Goal: Task Accomplishment & Management: Complete application form

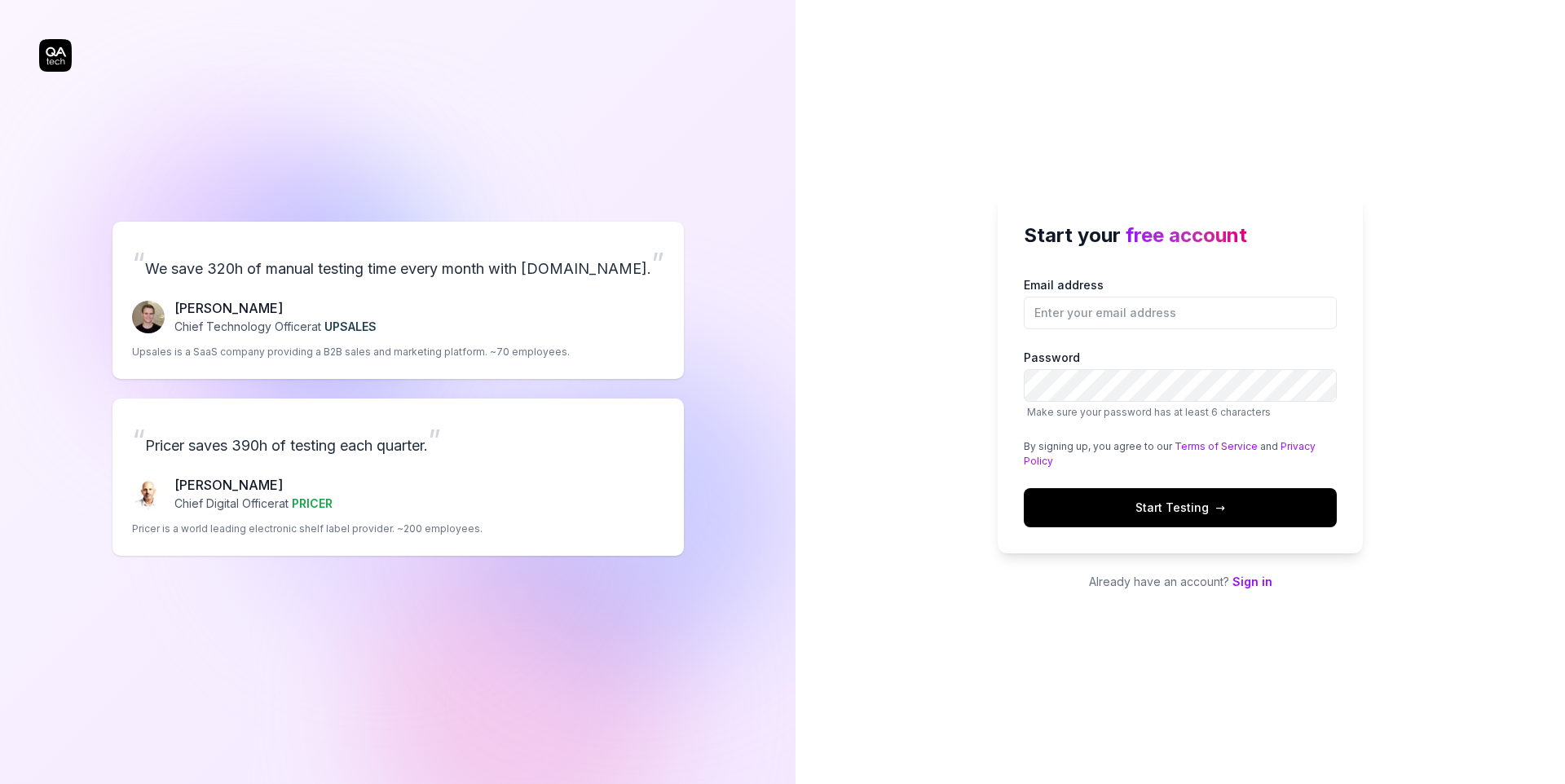
click at [722, 307] on div "“ We save 320h of manual testing time every month with [DOMAIN_NAME]. ” [PERSON…" at bounding box center [398, 388] width 718 height 712
click at [1187, 307] on input "Email address" at bounding box center [1181, 312] width 313 height 32
type input "[EMAIL_ADDRESS][DOMAIN_NAME]"
click at [1449, 473] on div "Start your free account Email address [PERSON_NAME][EMAIL_ADDRESS][DOMAIN_NAME]…" at bounding box center [1180, 392] width 769 height 784
click at [1243, 581] on link "Sign in" at bounding box center [1253, 582] width 40 height 14
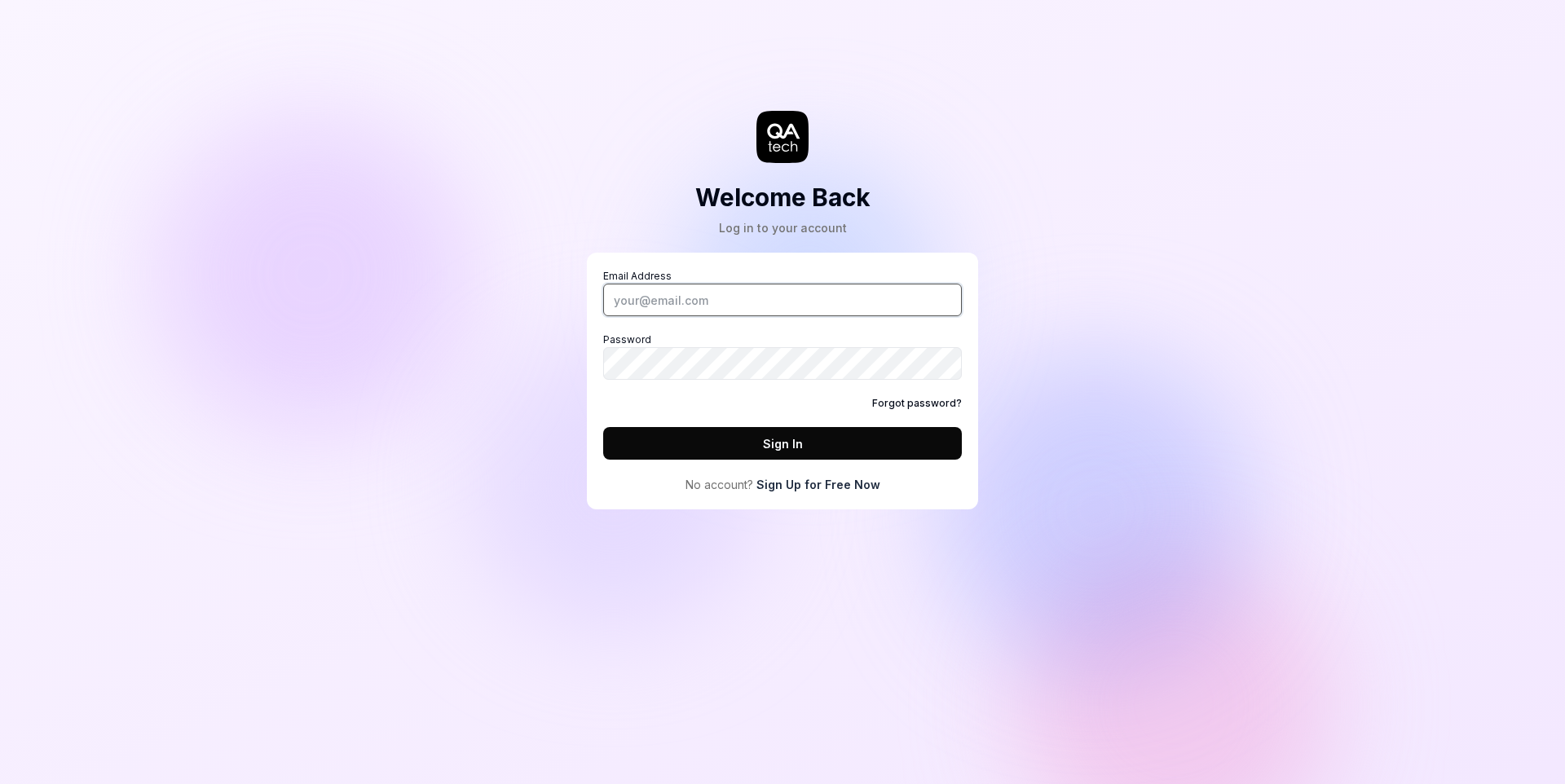
click at [762, 303] on input "Email Address" at bounding box center [782, 299] width 359 height 32
type input "[EMAIL_ADDRESS][DOMAIN_NAME]"
drag, startPoint x: 838, startPoint y: 470, endPoint x: 839, endPoint y: 480, distance: 10.0
click at [838, 476] on div "Email Address [EMAIL_ADDRESS][DOMAIN_NAME] Password Forgot password? Sign In No…" at bounding box center [782, 381] width 359 height 224
click at [839, 484] on link "Sign Up for Free Now" at bounding box center [818, 485] width 124 height 18
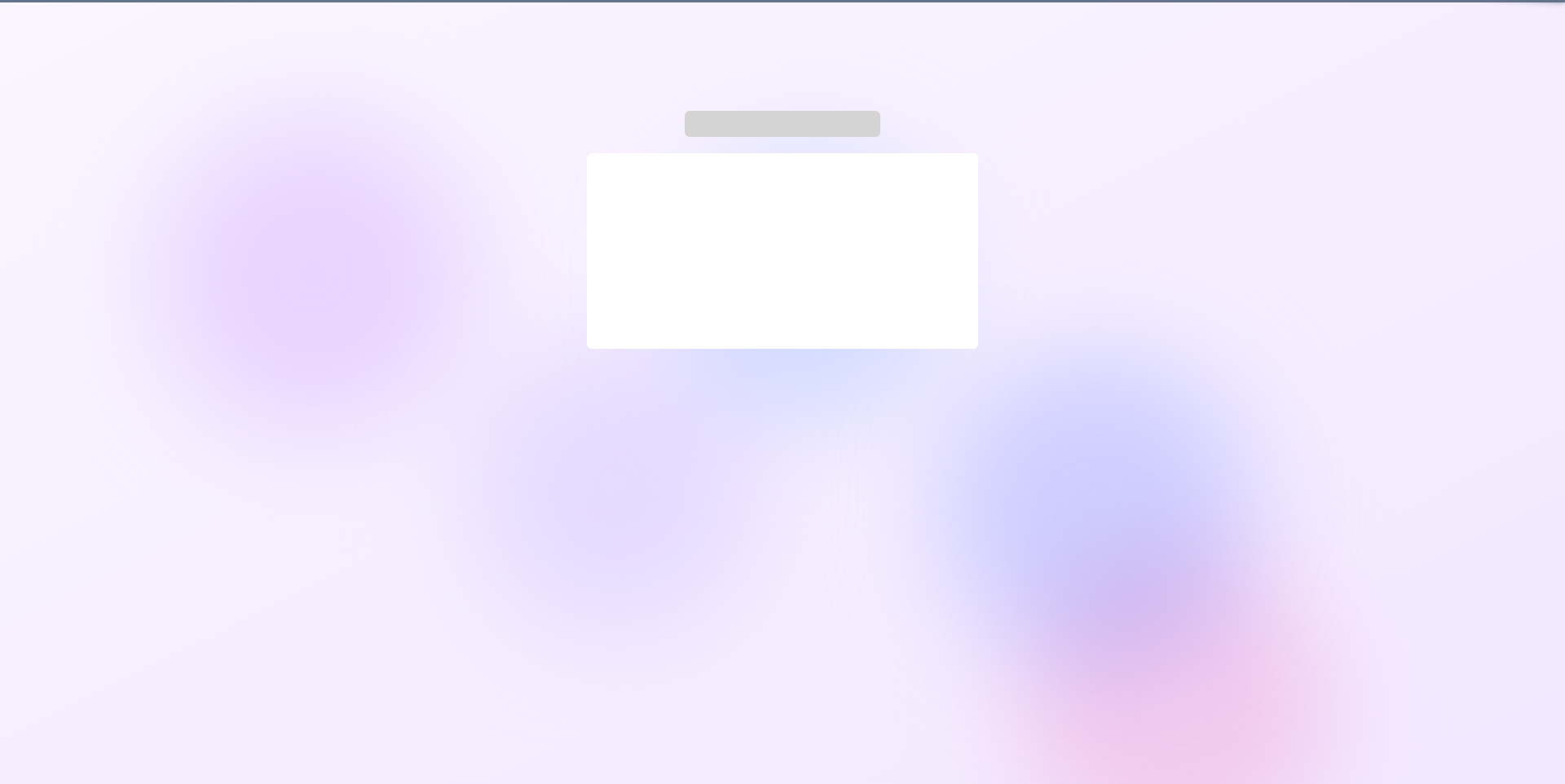
click at [839, 484] on div at bounding box center [782, 392] width 1565 height 784
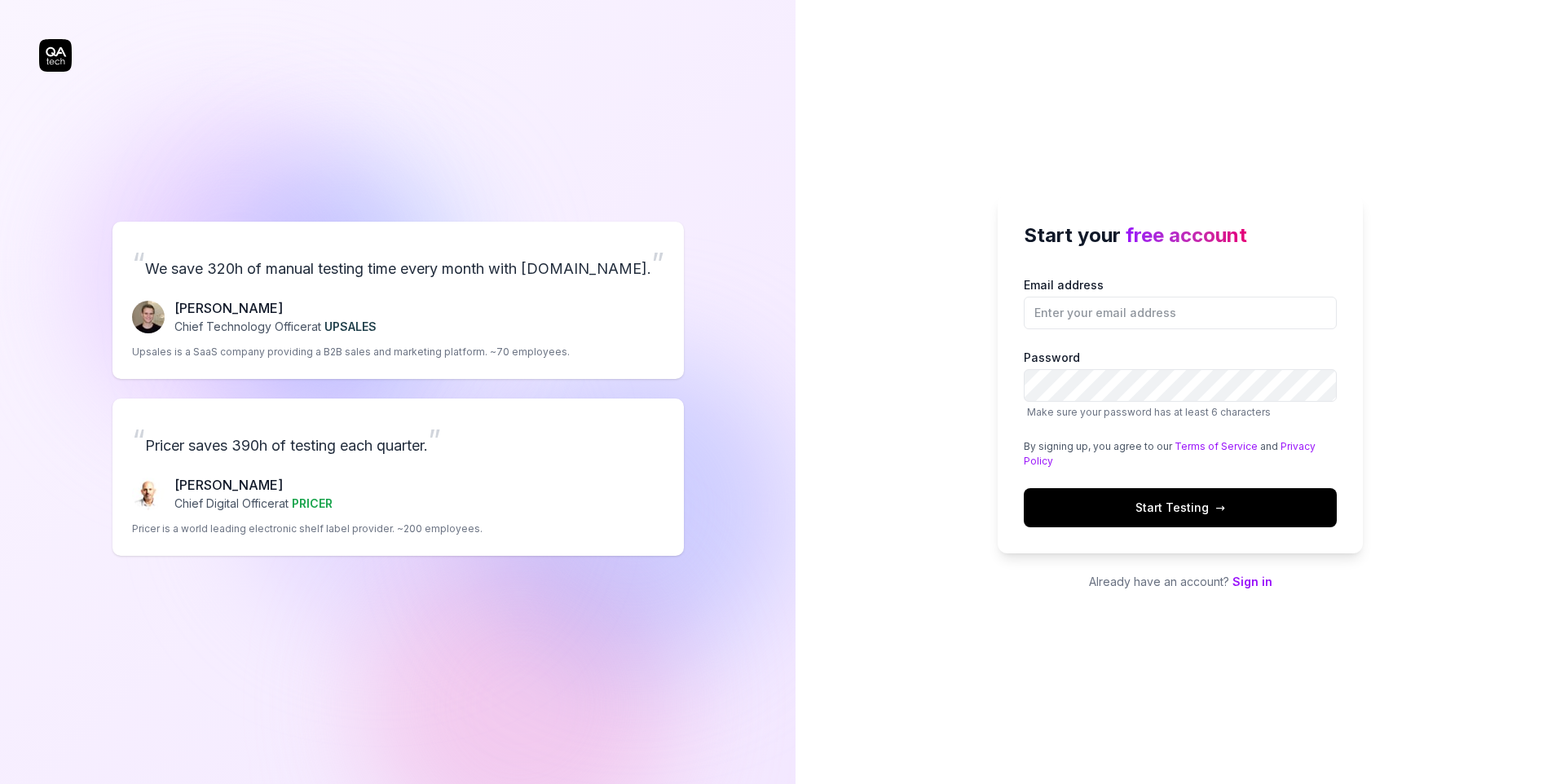
click at [959, 310] on div "Start your free account Email address Password Make sure your password has at l…" at bounding box center [1180, 392] width 769 height 784
click at [1132, 316] on input "Email address" at bounding box center [1181, 312] width 313 height 32
type input "[EMAIL_ADDRESS][DOMAIN_NAME]"
click at [1259, 504] on button "Start Testing →" at bounding box center [1181, 508] width 313 height 39
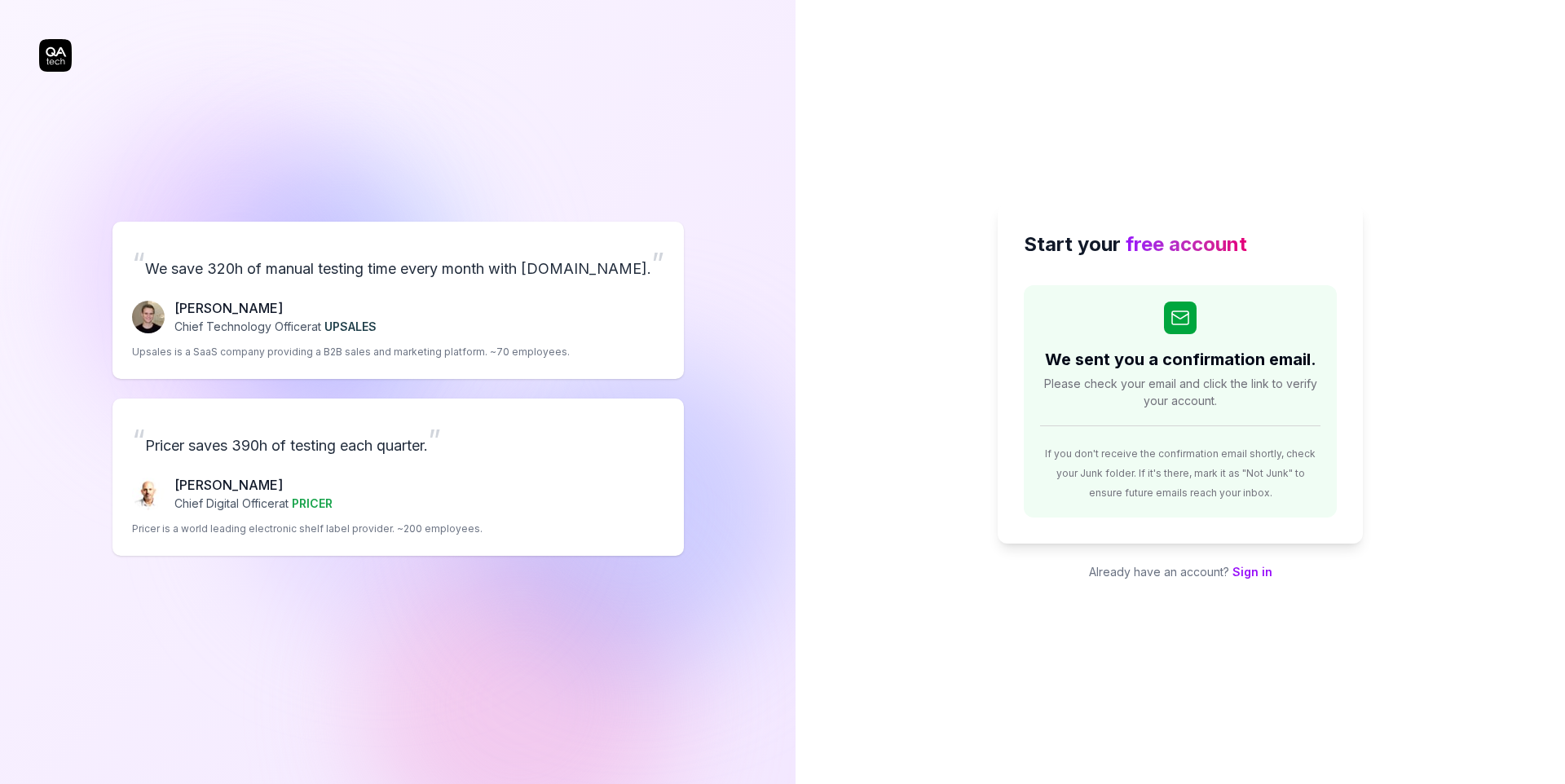
click at [1410, 304] on div "Start your free account We sent you a confirmation email. Please check your ema…" at bounding box center [1180, 392] width 769 height 784
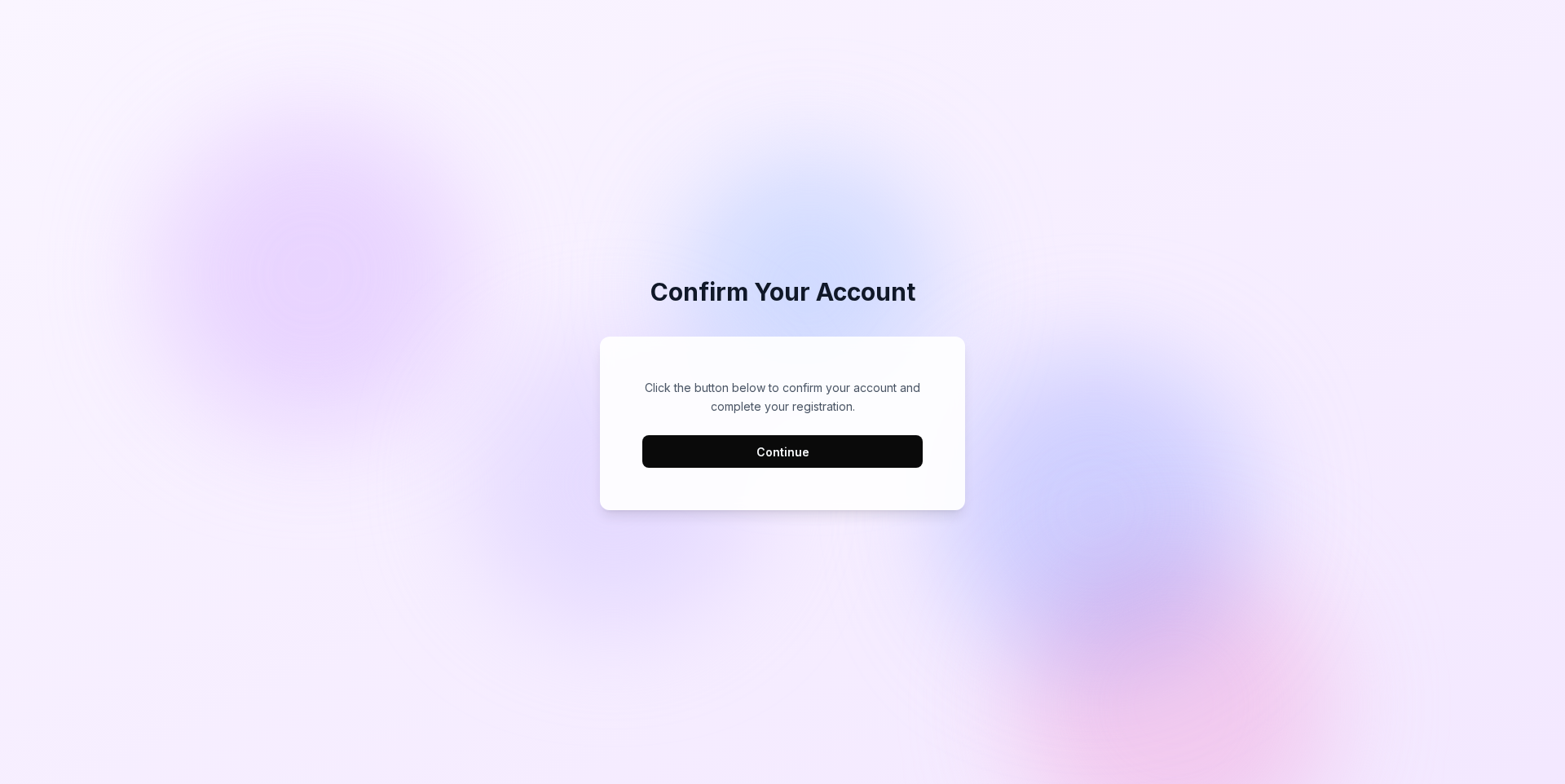
click at [839, 451] on button "Continue" at bounding box center [782, 451] width 280 height 32
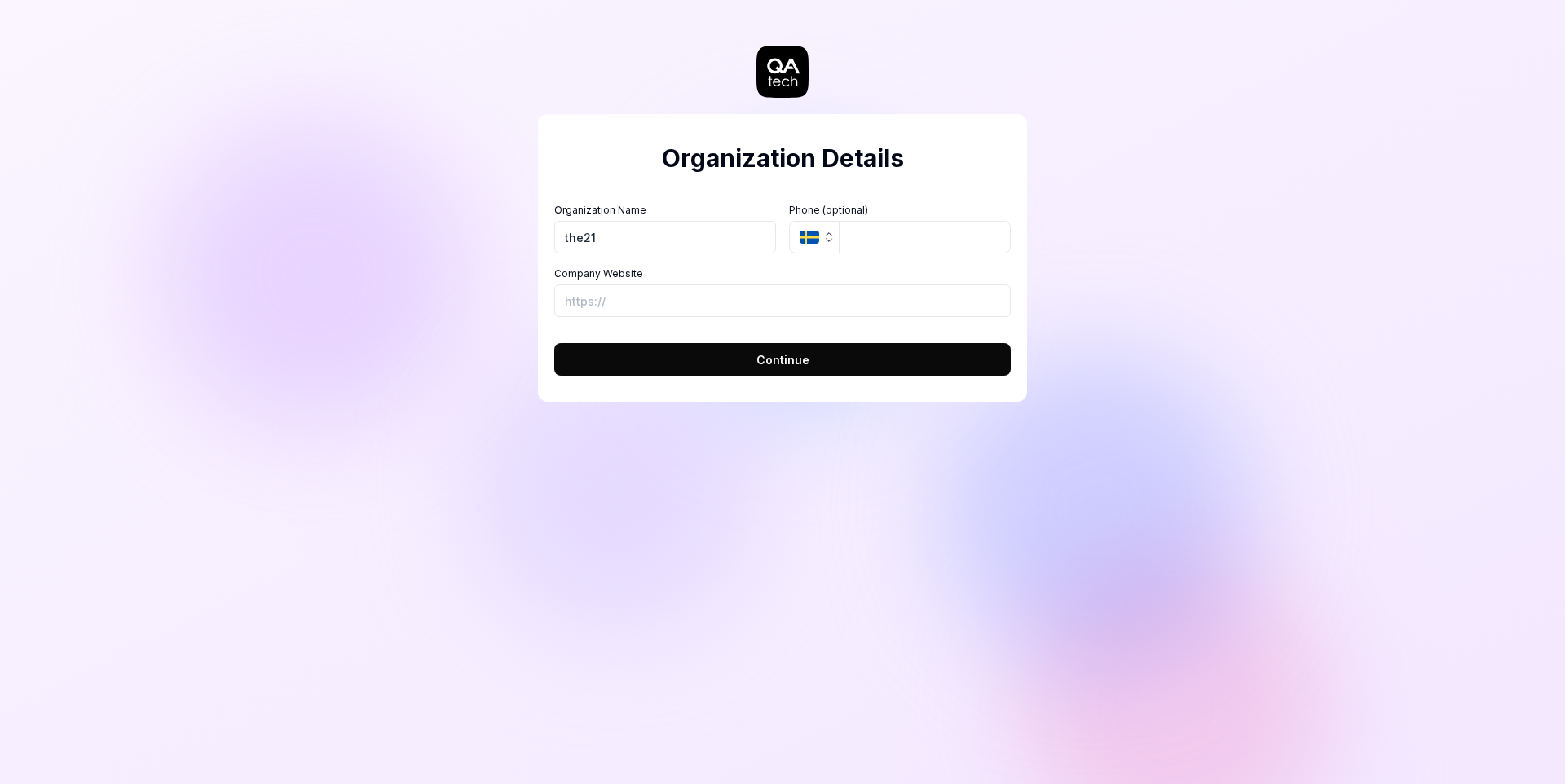
type input "the21"
click at [819, 238] on button "SE" at bounding box center [814, 236] width 50 height 32
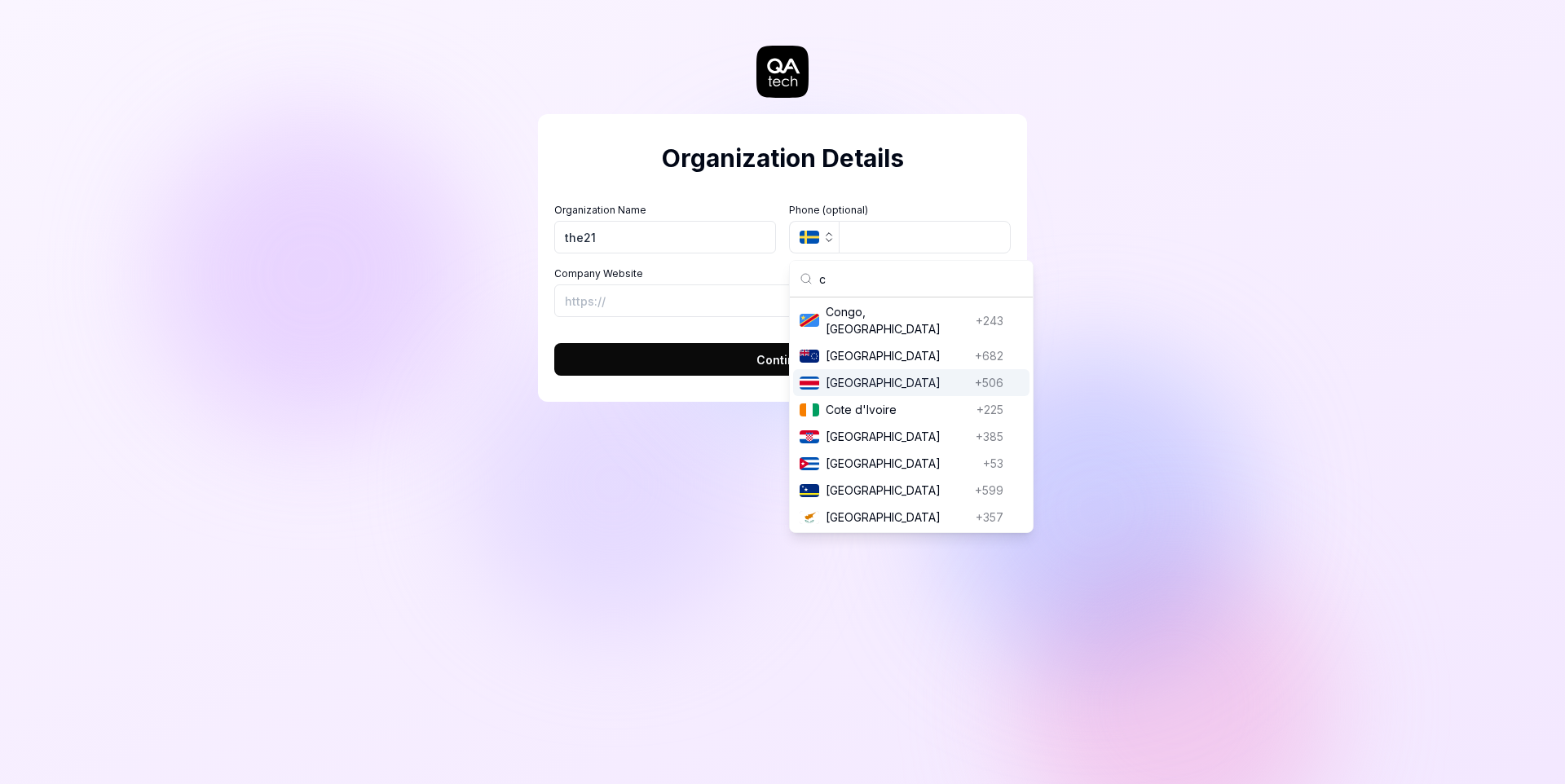
scroll to position [490, 0]
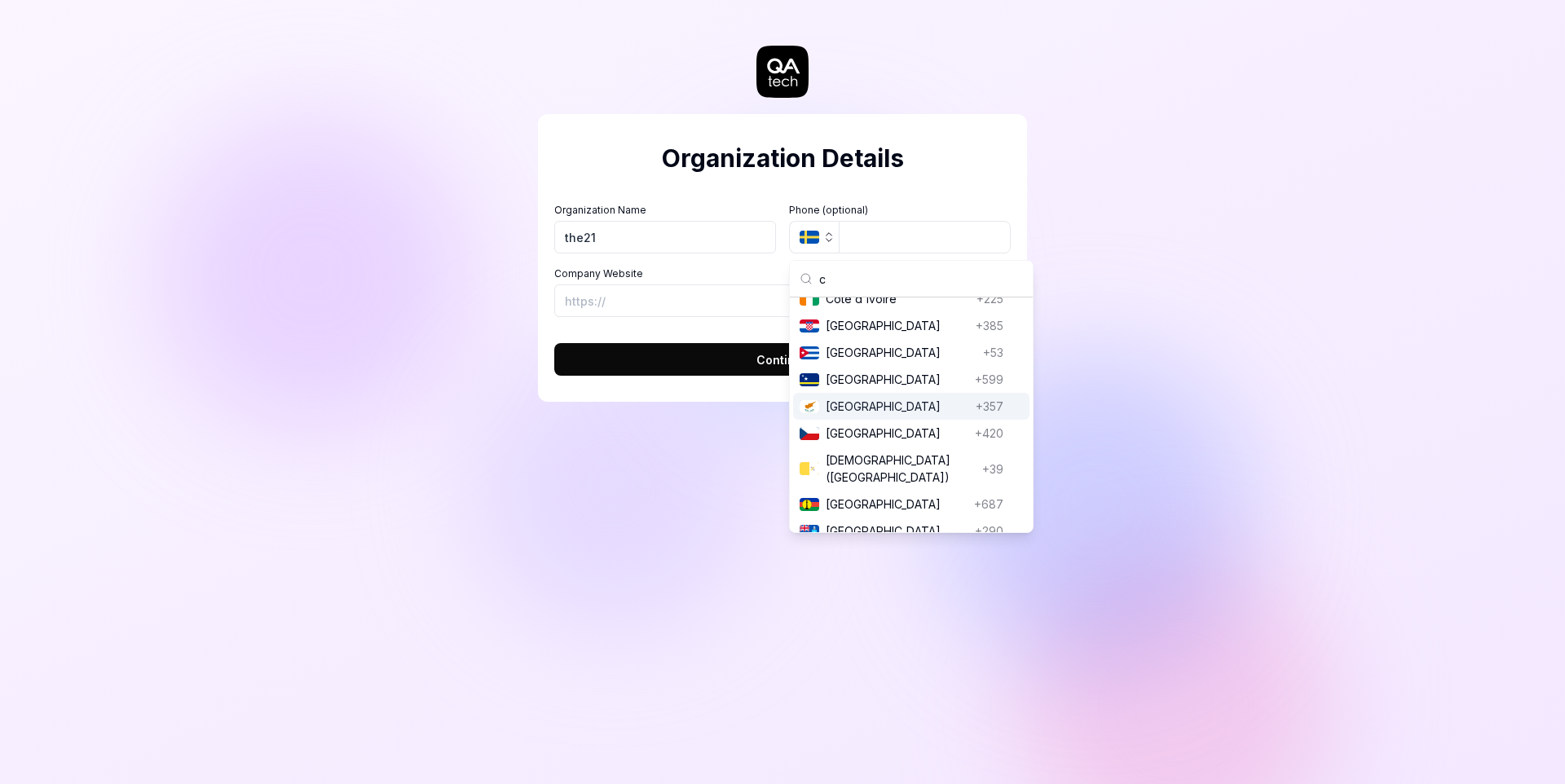
type input "c"
click at [866, 415] on span "Cyprus" at bounding box center [897, 406] width 144 height 18
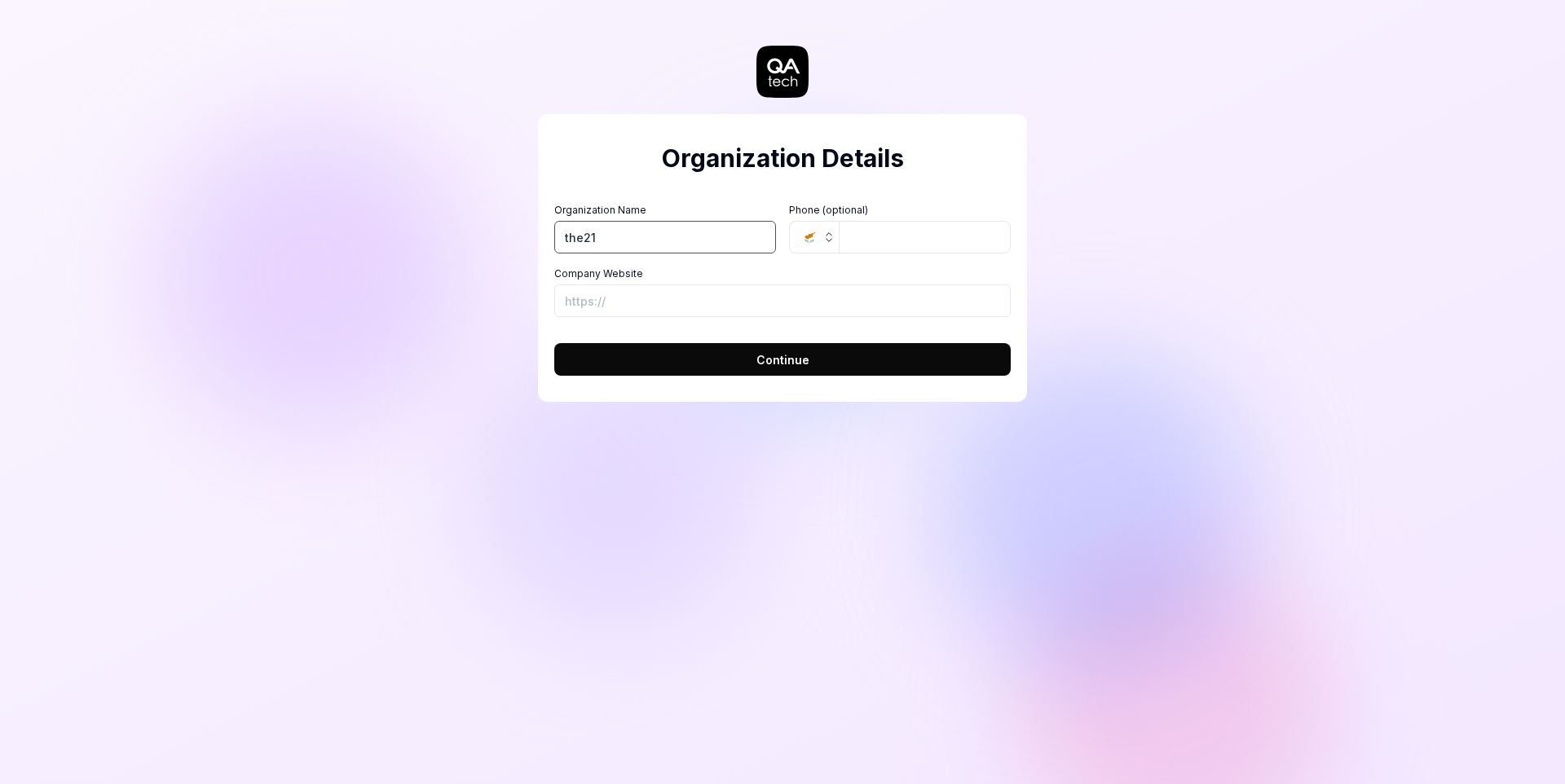
click at [691, 234] on input "the21" at bounding box center [664, 236] width 221 height 32
type input "LUDENIO LABS LTD"
type input "https://luden.io"
click at [554, 343] on button "Continue" at bounding box center [782, 359] width 457 height 32
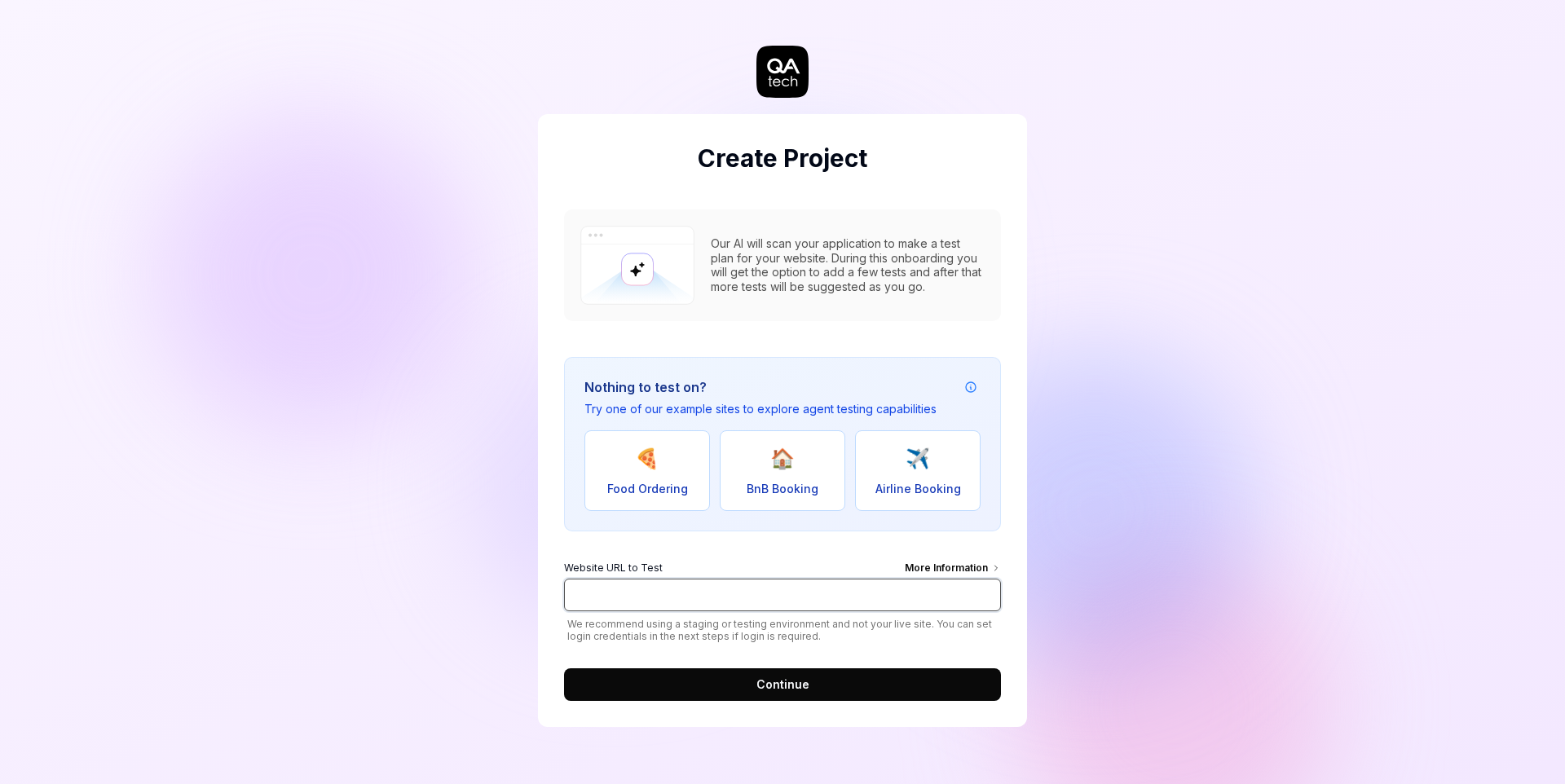
click at [671, 605] on input "Website URL to Test More Information" at bounding box center [782, 594] width 437 height 32
paste input "https://strudel.cc/"
type input "https://strudel.cc/"
click at [735, 690] on button "Continue" at bounding box center [782, 684] width 437 height 32
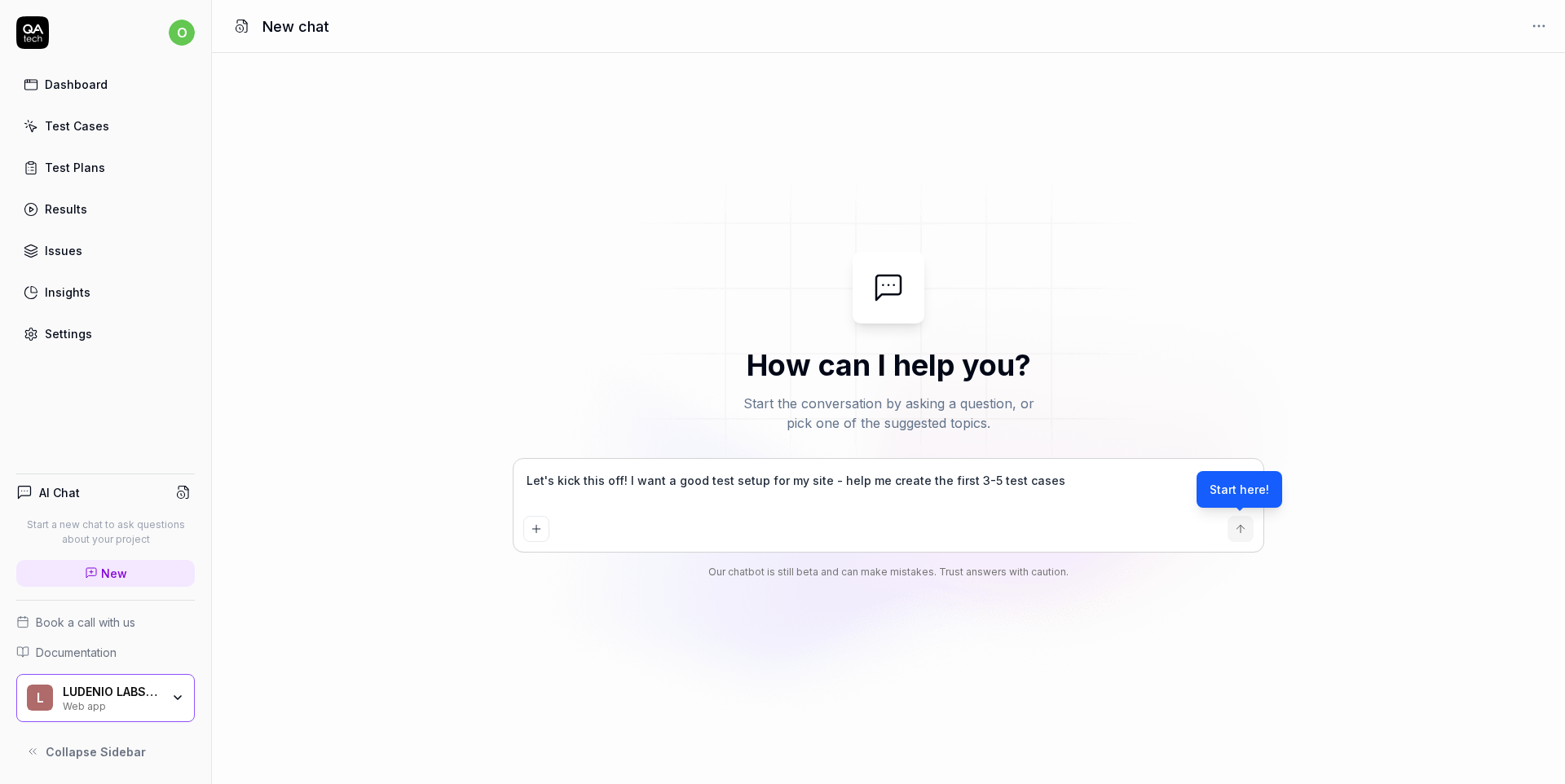
type textarea "*"
click at [778, 487] on textarea "Let's kick this off! I want a good test setup for my site - help me create the …" at bounding box center [888, 489] width 730 height 41
type textarea "Let's kick this off! I want a good test setup for Wmy site - help me create the…"
type textarea "*"
type textarea "Let's kick this off! I want a good test setup for Wrmy site - help me create th…"
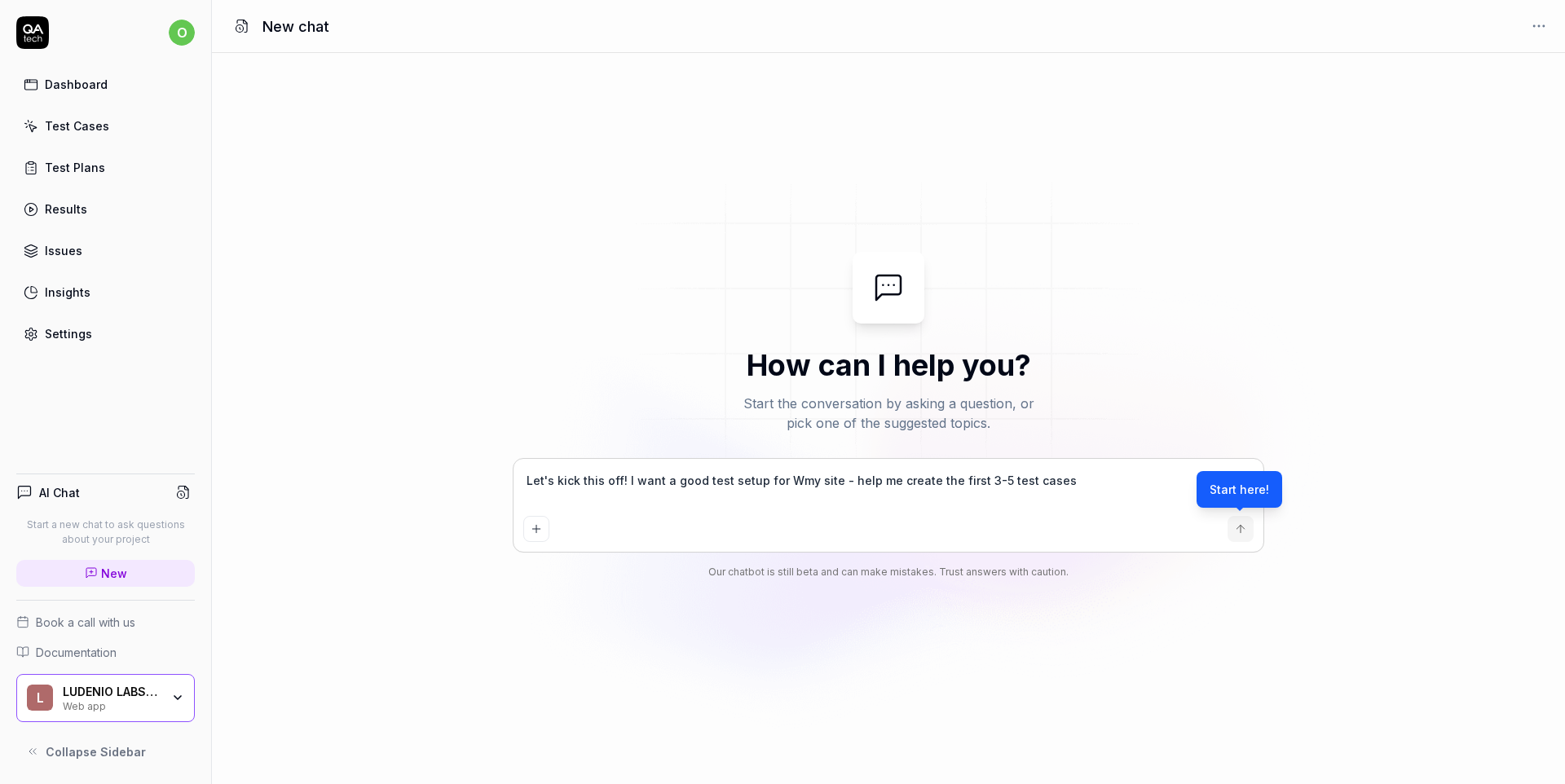
type textarea "*"
type textarea "Let's kick this off! I want a good test setup for Wrimy site - help me create t…"
type textarea "*"
type textarea "Let's kick this off! I want a good test setup for Writmy site - help me create …"
type textarea "*"
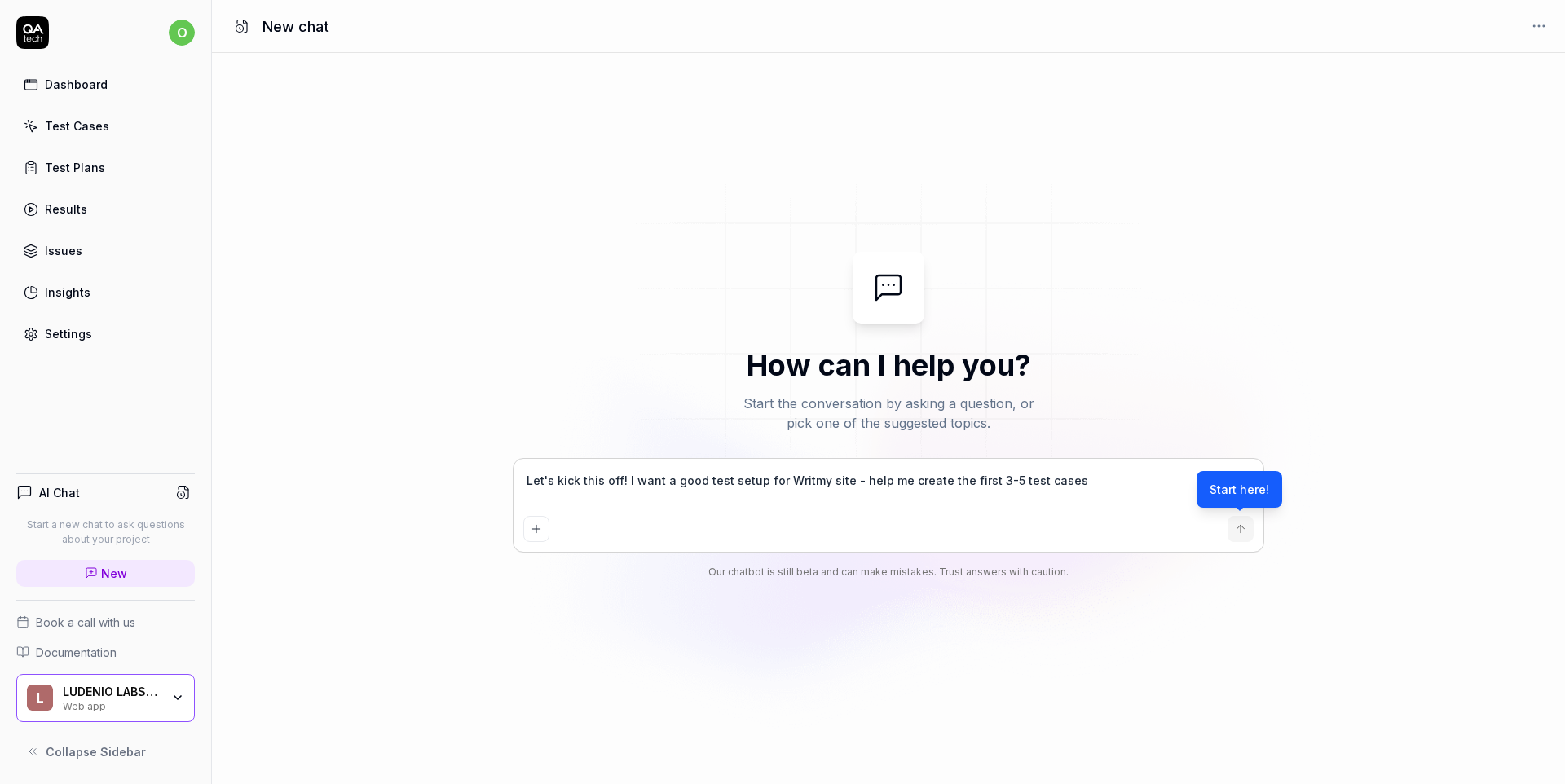
type textarea "Let's kick this off! I want a good test setup for Writemy site - help me create…"
type textarea "*"
type textarea "Let's kick this off! I want a good test setup for Write my site - help me creat…"
type textarea "*"
type textarea "W"
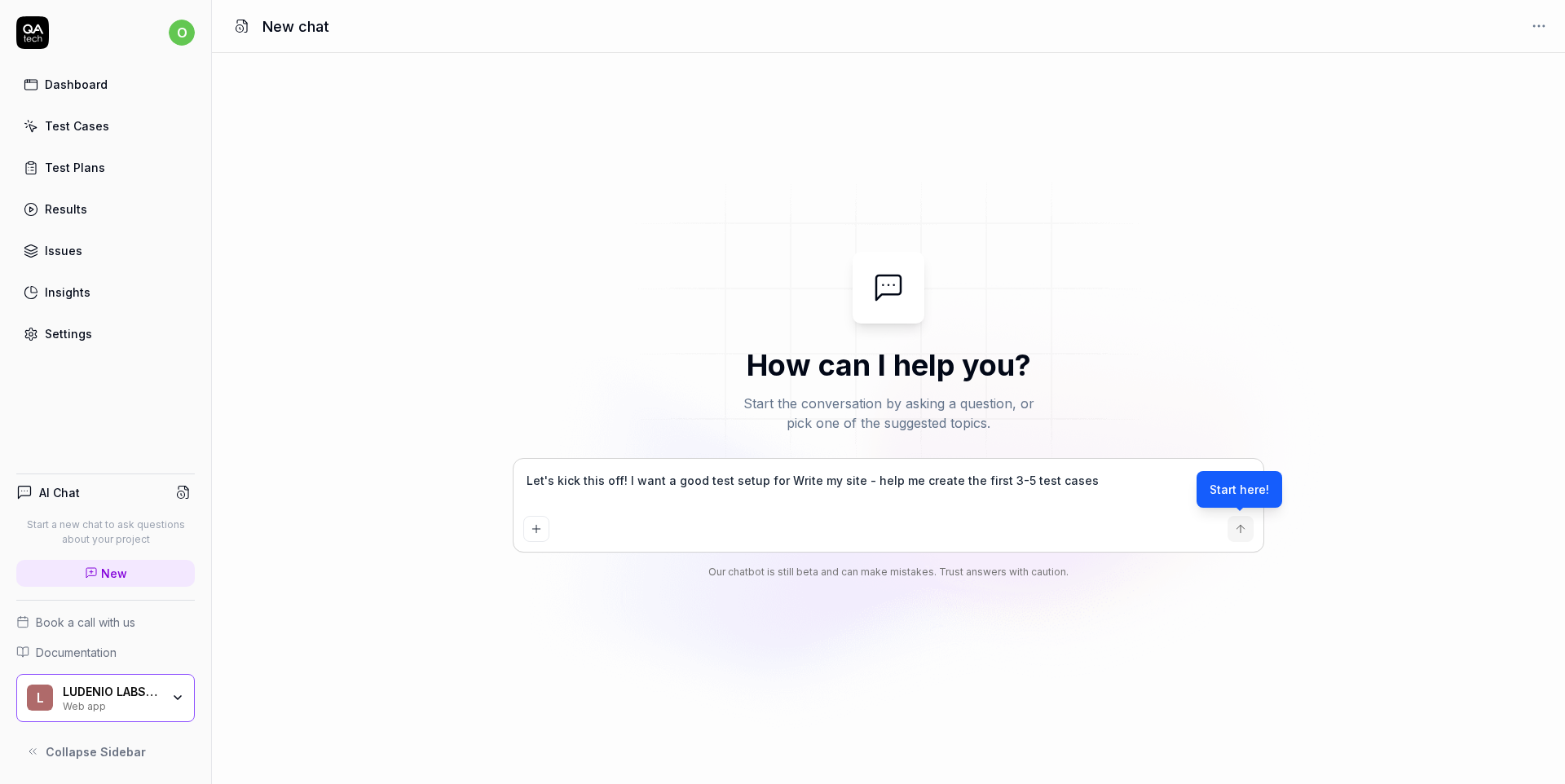
type textarea "*"
type textarea "Wr"
type textarea "*"
type textarea "Wri"
type textarea "*"
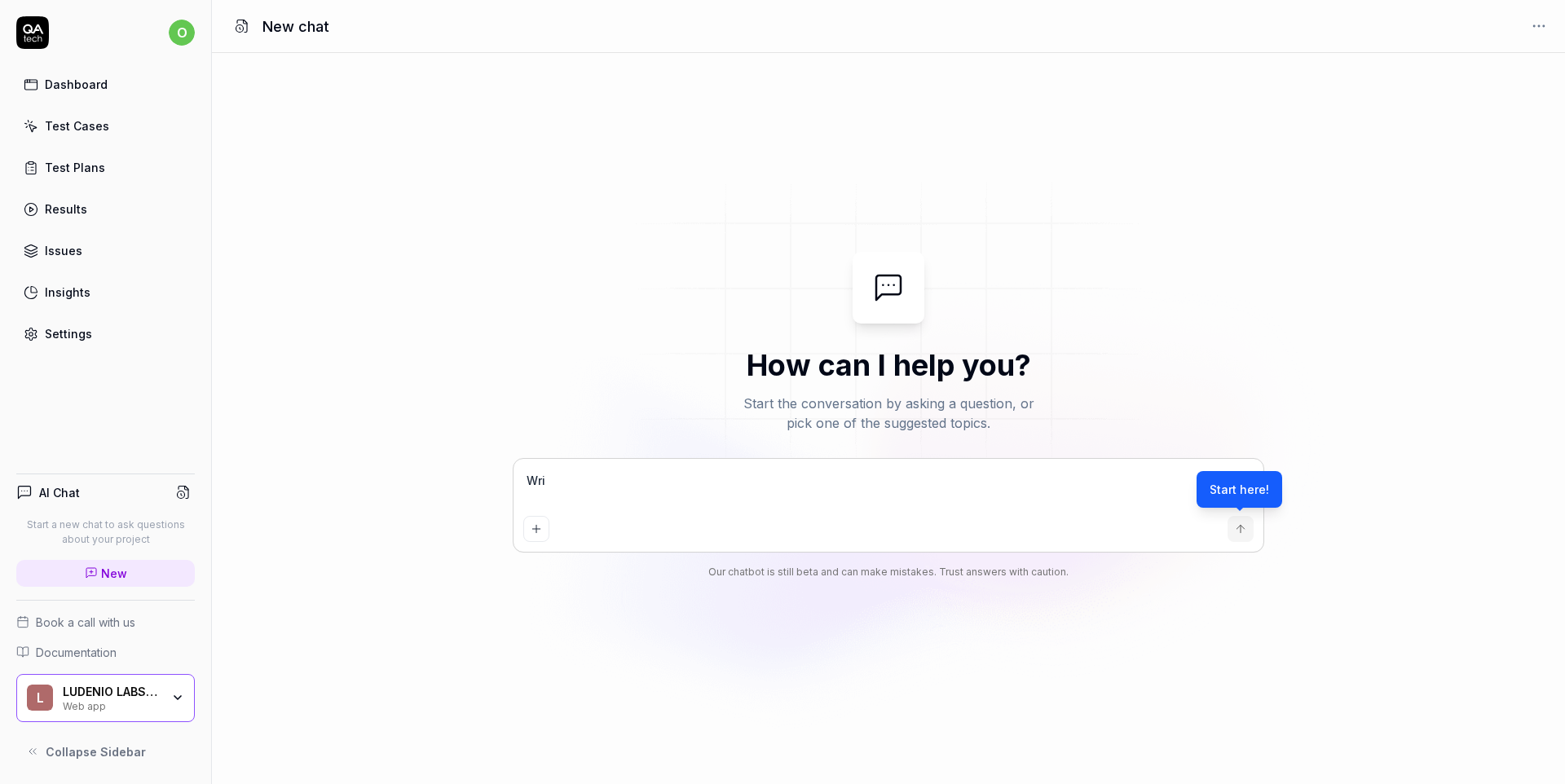
type textarea "Writ"
type textarea "*"
type textarea "Write"
type textarea "*"
type textarea "Write"
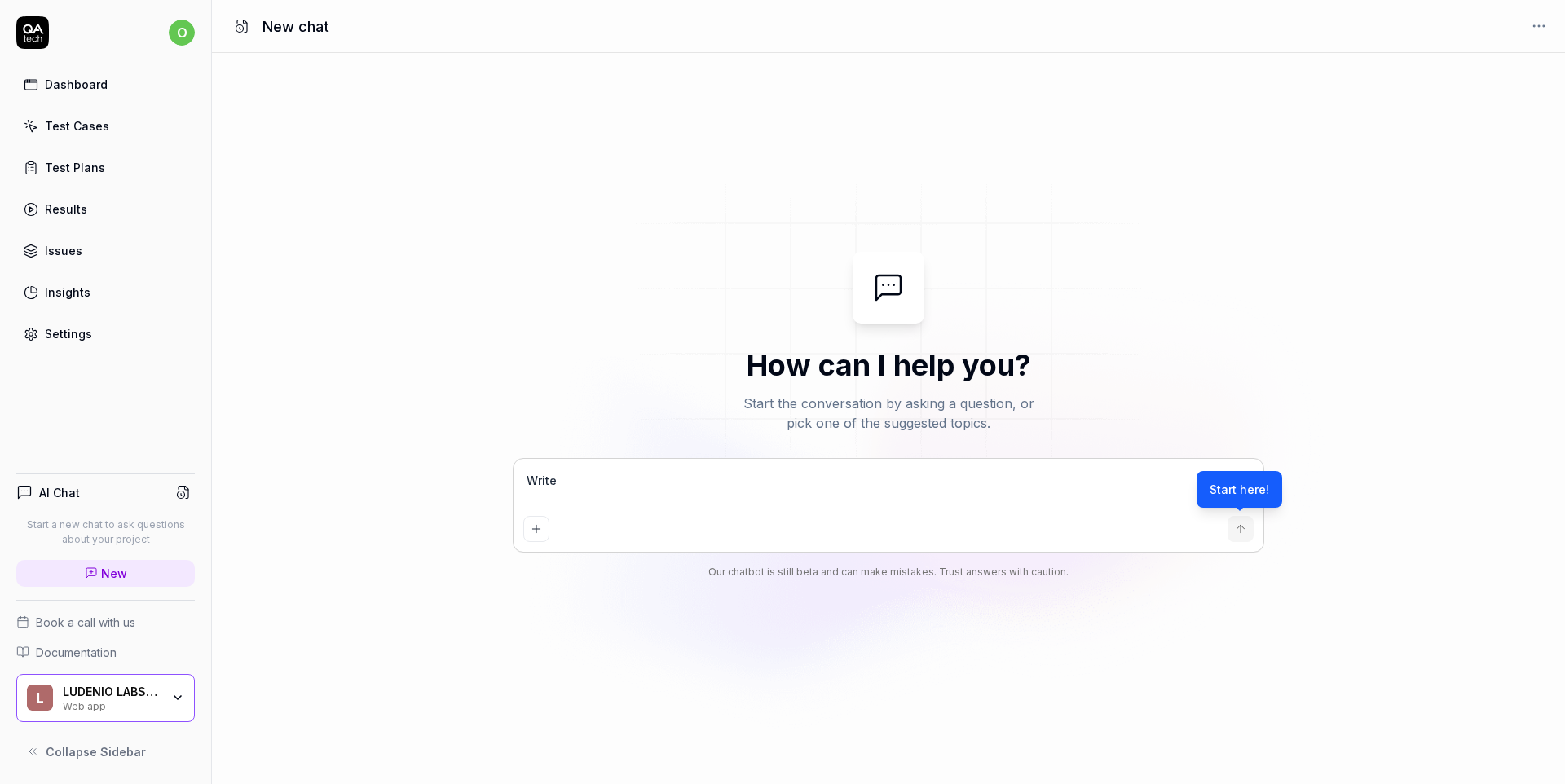
type textarea "*"
type textarea "Write"
type textarea "*"
type textarea "Writ"
type textarea "*"
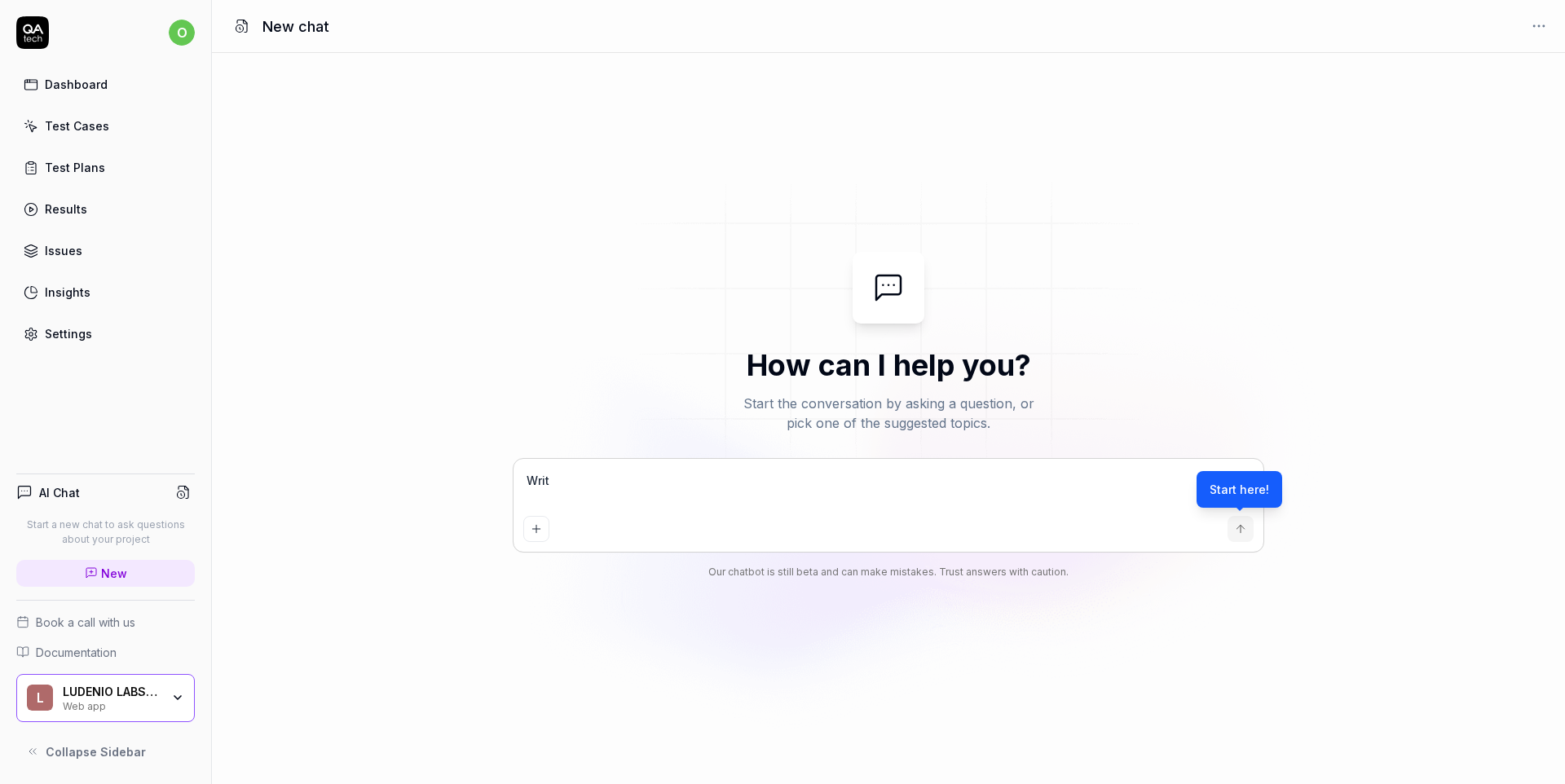
type textarea "Wri"
type textarea "*"
type textarea "Wr"
type textarea "*"
type textarea "W"
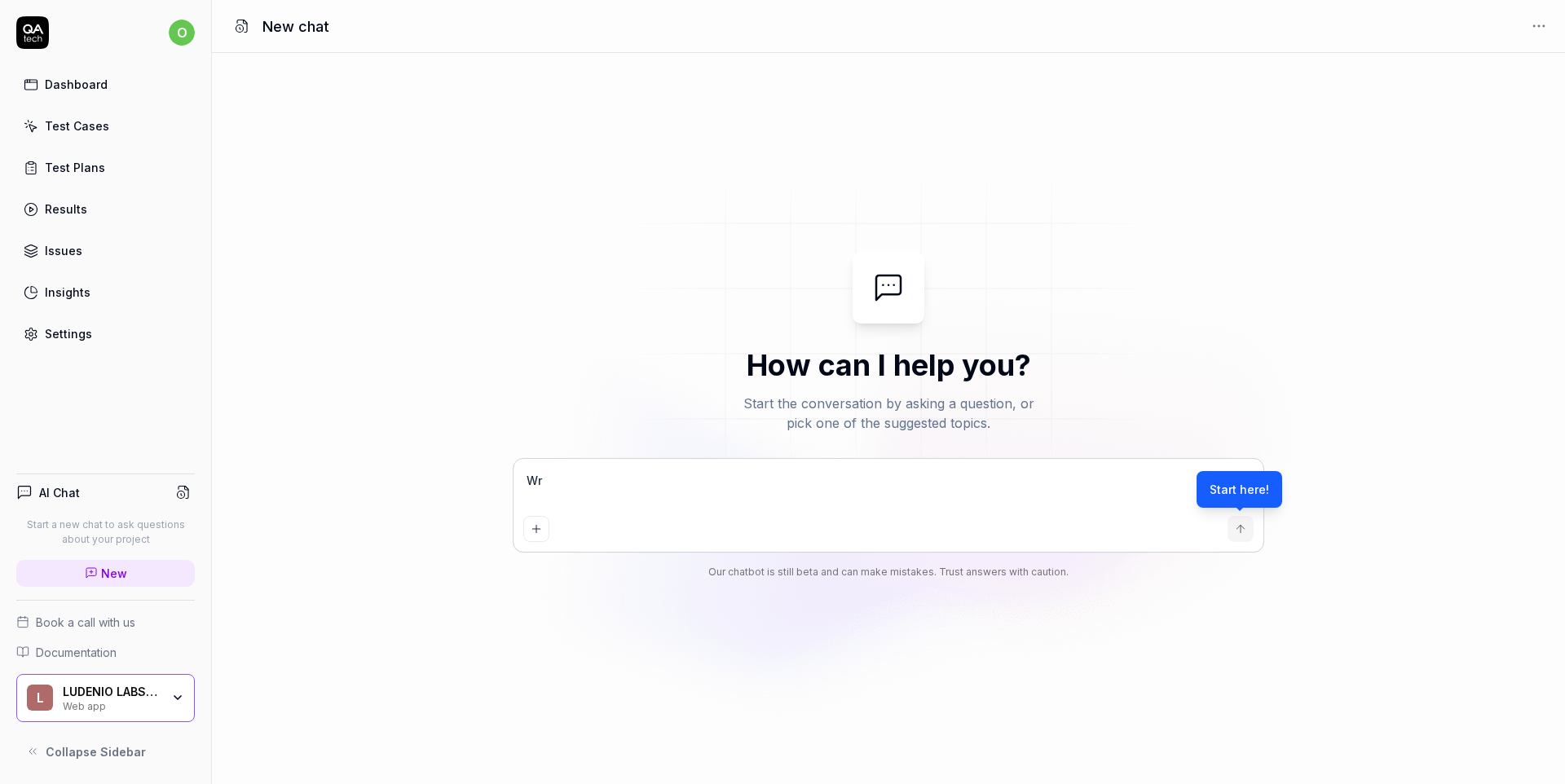
type textarea "*"
type textarea "Let's kick this off! I want a good test setup for Write my site - help me creat…"
type textarea "*"
type textarea "Let's kick this off! I want a good test setup for Write my site - help me creat…"
click at [1345, 578] on div "How can I help you? Start the conversation by asking a question, or pick one of…" at bounding box center [888, 419] width 1353 height 334
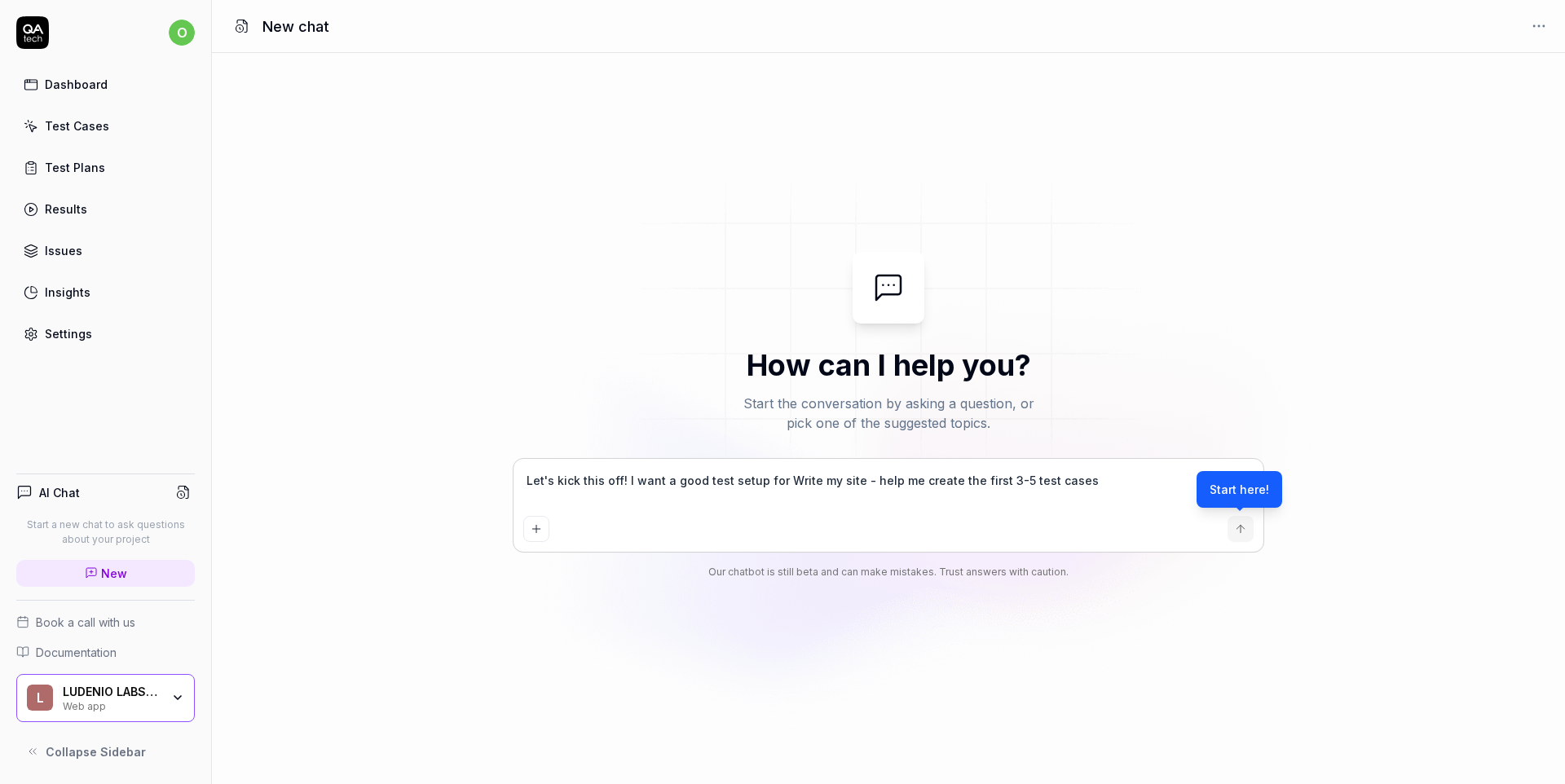
type textarea "*"
click at [1238, 528] on icon "submit" at bounding box center [1240, 528] width 13 height 13
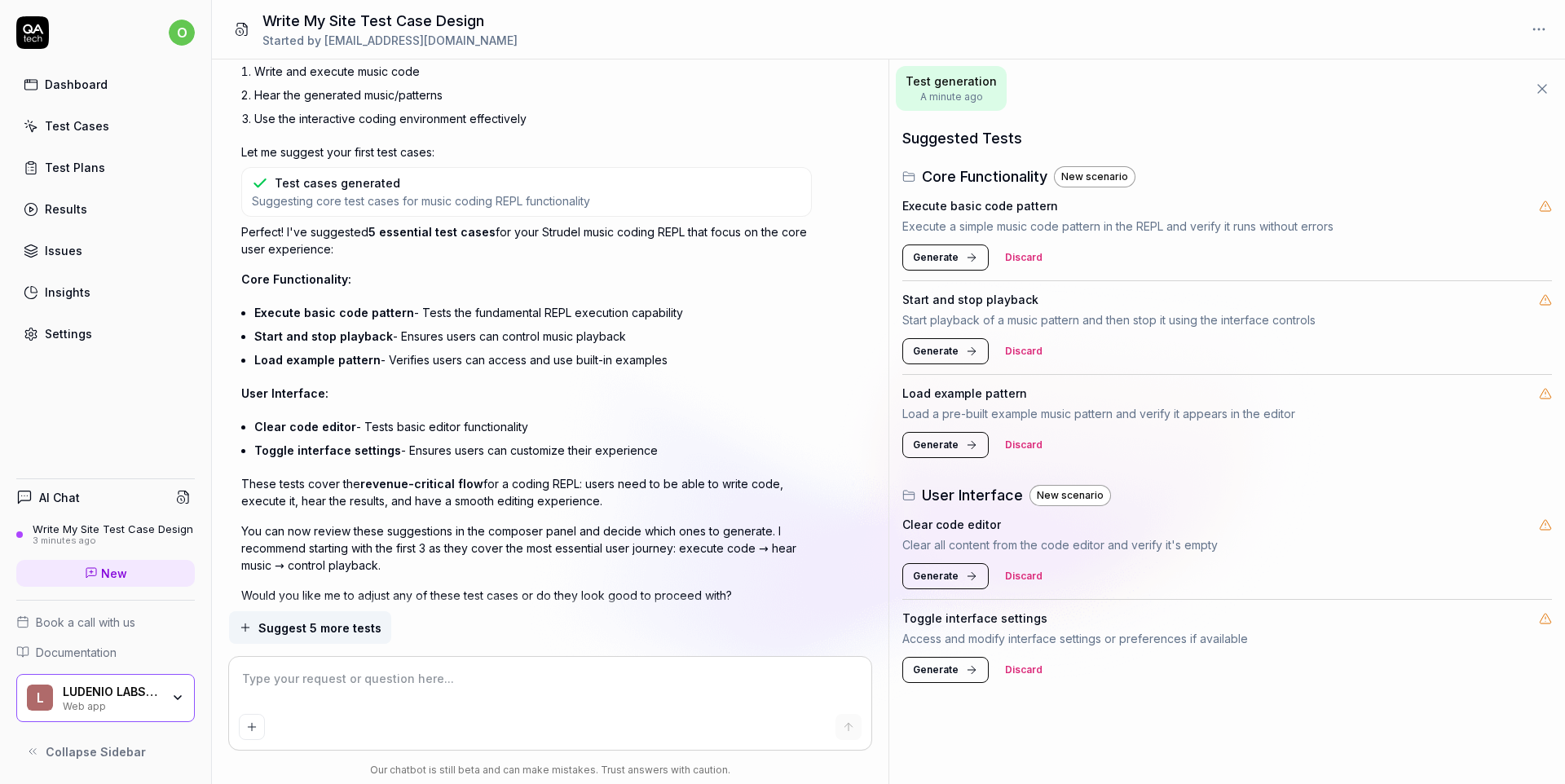
scroll to position [1050, 0]
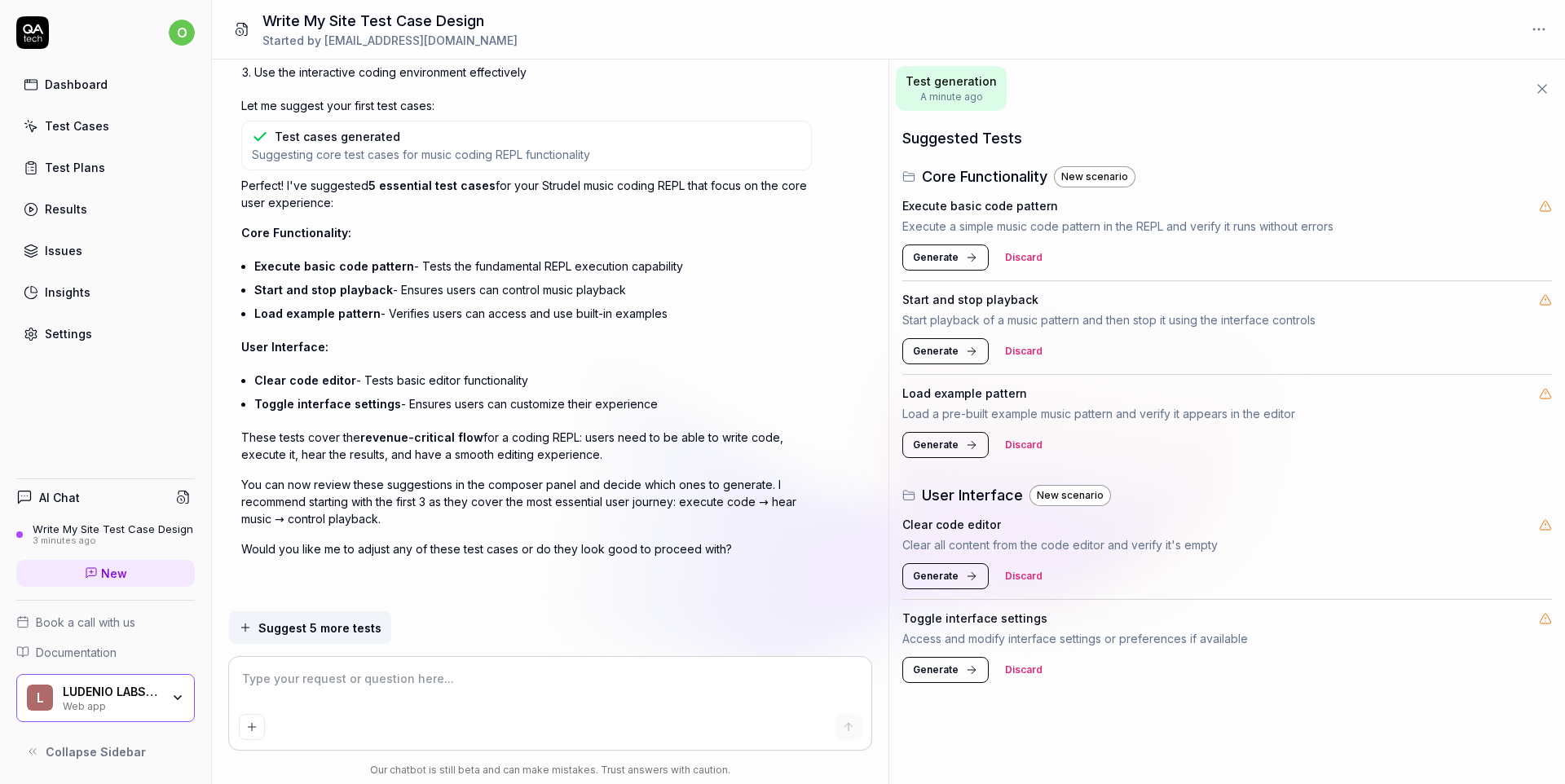
type textarea "*"
click at [1541, 30] on html "o Dashboard Test Cases Test Plans Results Issues Insights Settings AI Chat Writ…" at bounding box center [782, 392] width 1565 height 784
click at [87, 384] on html "o Dashboard Test Cases Test Plans Results Issues Insights Settings AI Chat Writ…" at bounding box center [782, 392] width 1565 height 784
click at [68, 320] on link "Settings" at bounding box center [106, 333] width 179 height 32
